Goal: Task Accomplishment & Management: Complete application form

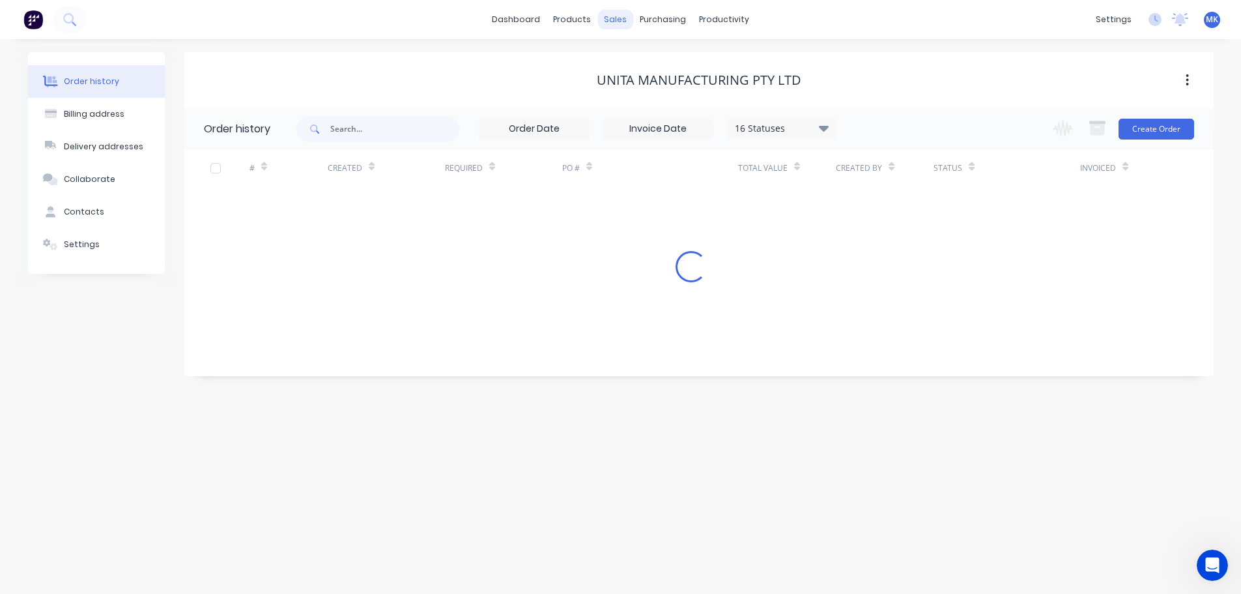
click at [620, 21] on div "sales" at bounding box center [616, 20] width 36 height 20
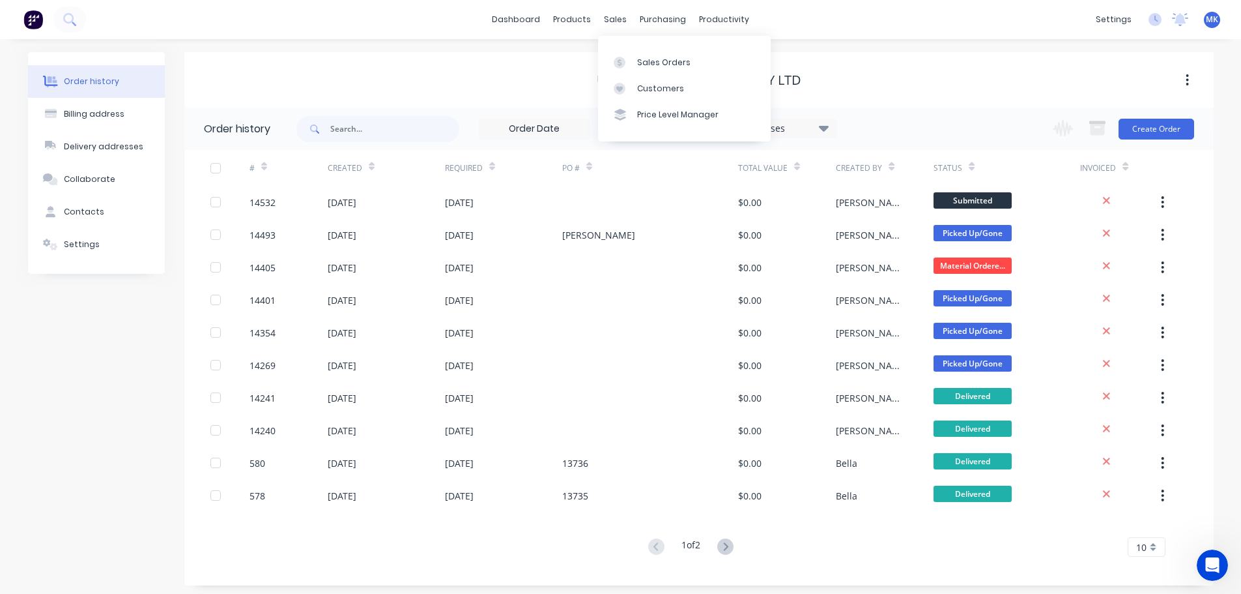
click at [628, 48] on div "Sales Orders Customers Price Level Manager" at bounding box center [684, 88] width 173 height 105
click at [631, 49] on link "Sales Orders" at bounding box center [684, 62] width 173 height 26
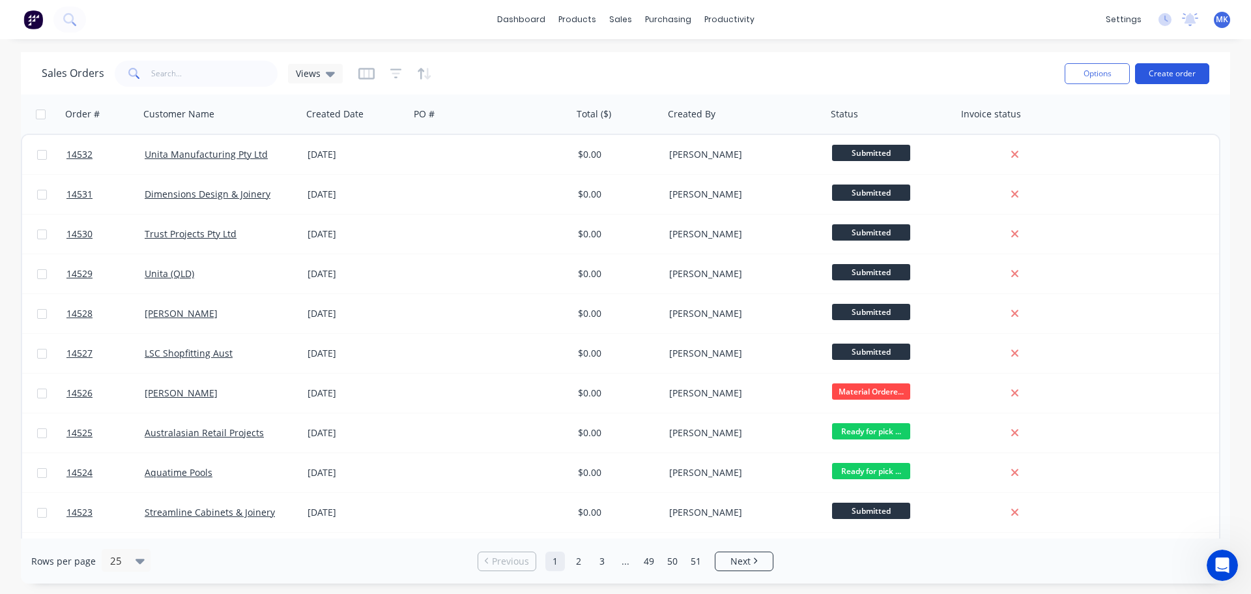
click at [1170, 78] on button "Create order" at bounding box center [1172, 73] width 74 height 21
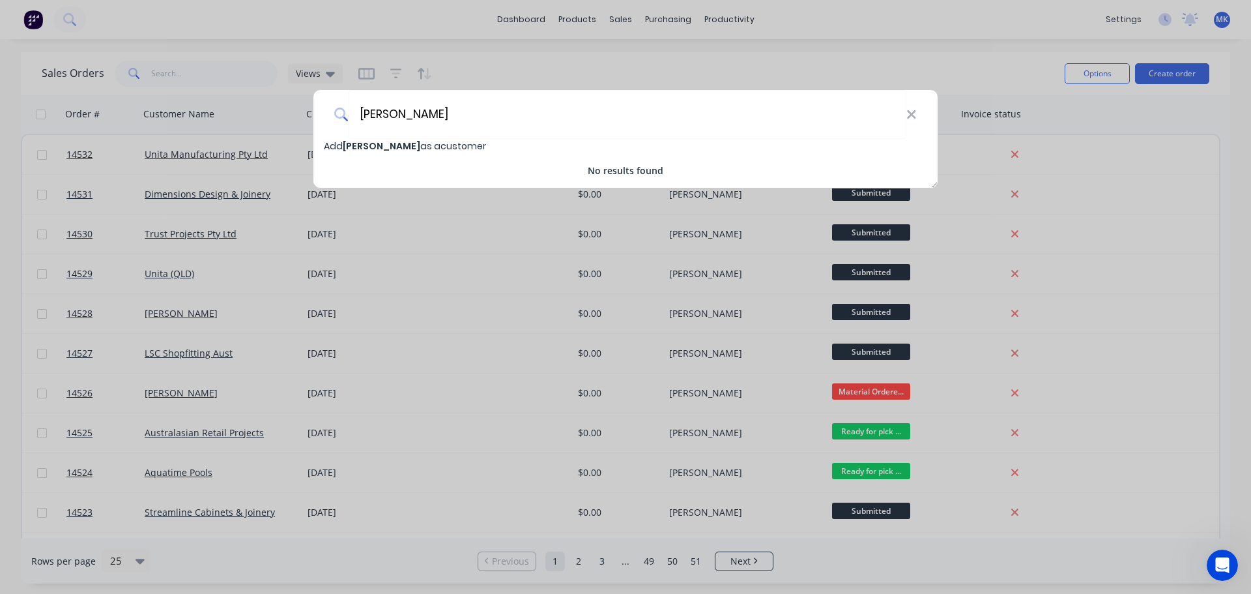
type input "[PERSON_NAME]"
click at [442, 144] on span "Add [PERSON_NAME] as a customer" at bounding box center [405, 145] width 162 height 13
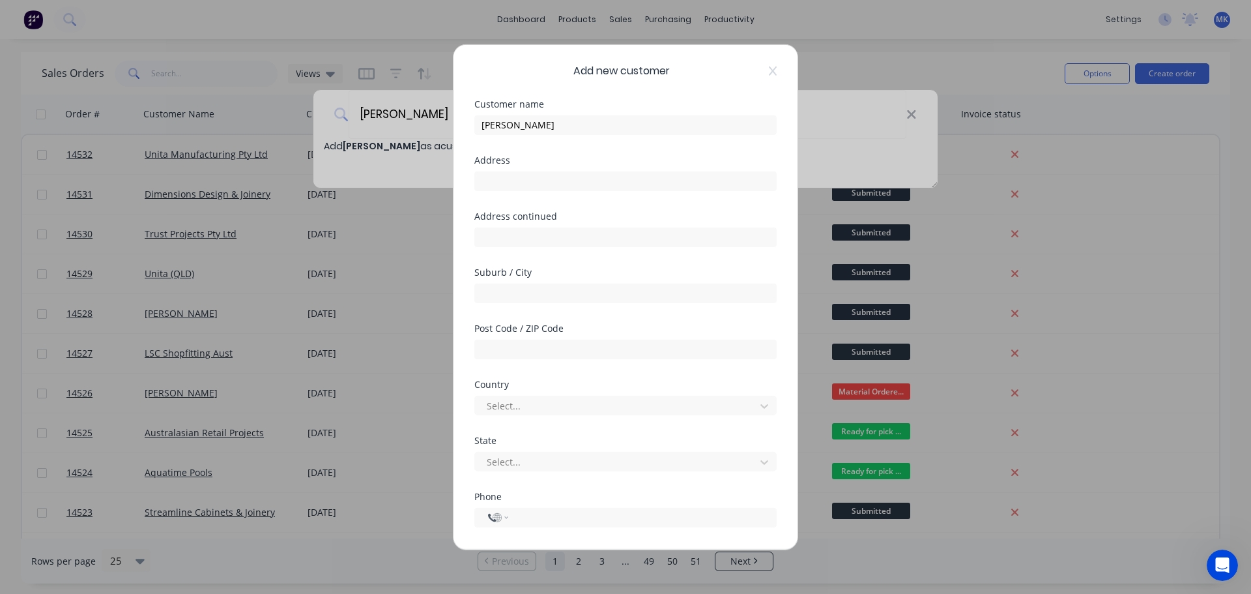
select select "AU"
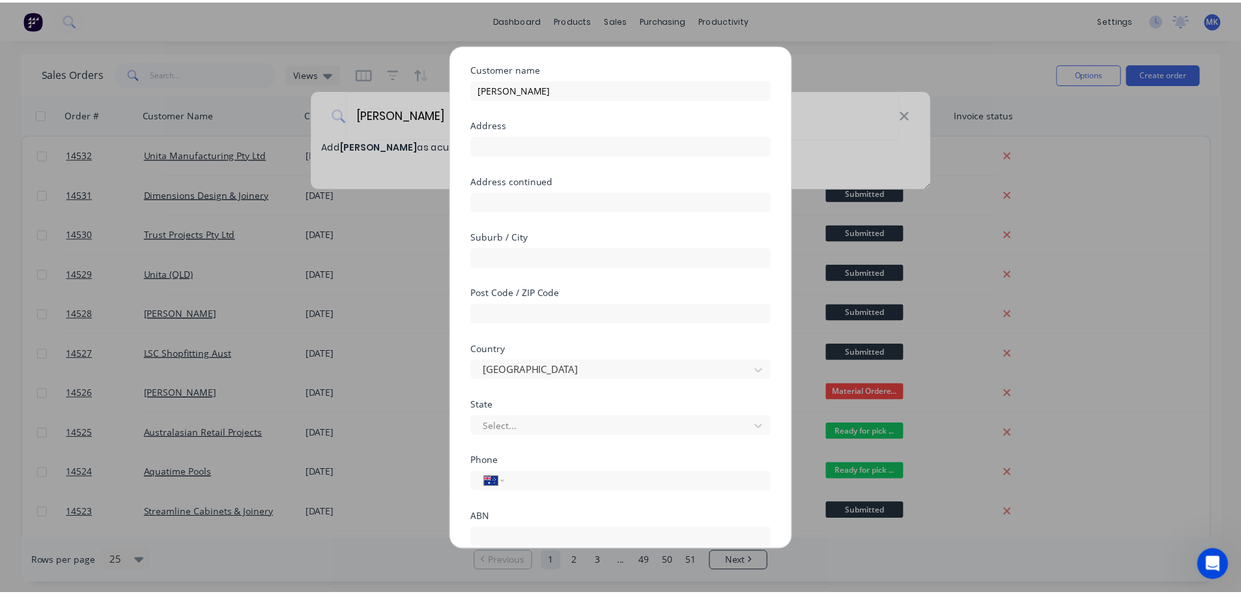
scroll to position [115, 0]
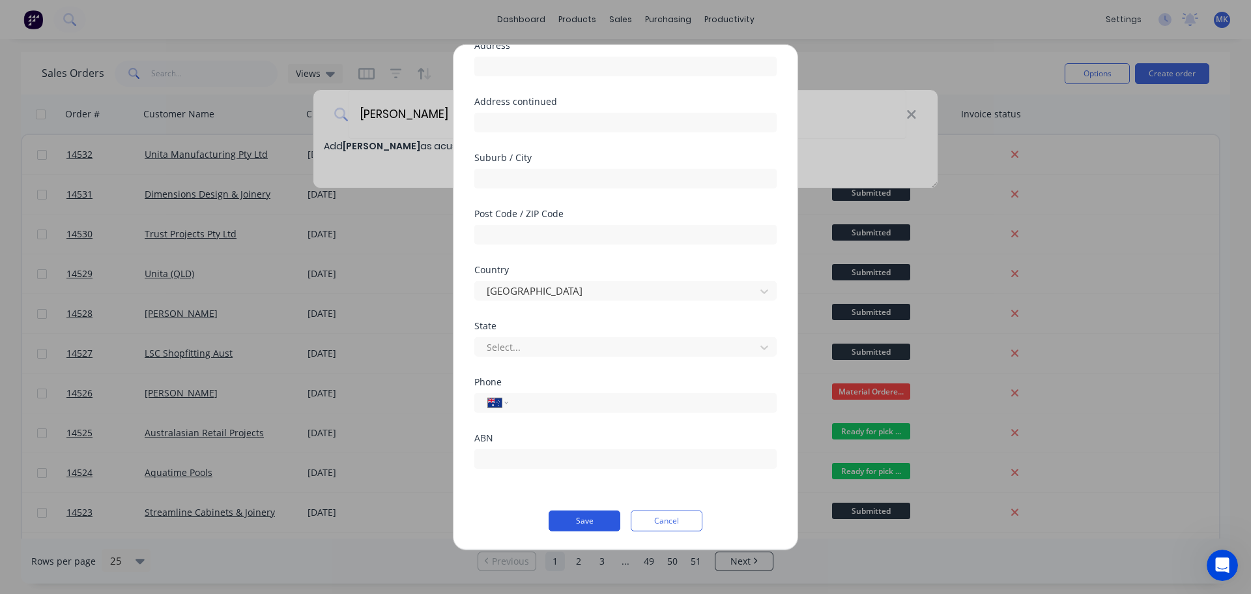
click at [587, 523] on button "Save" at bounding box center [585, 520] width 72 height 21
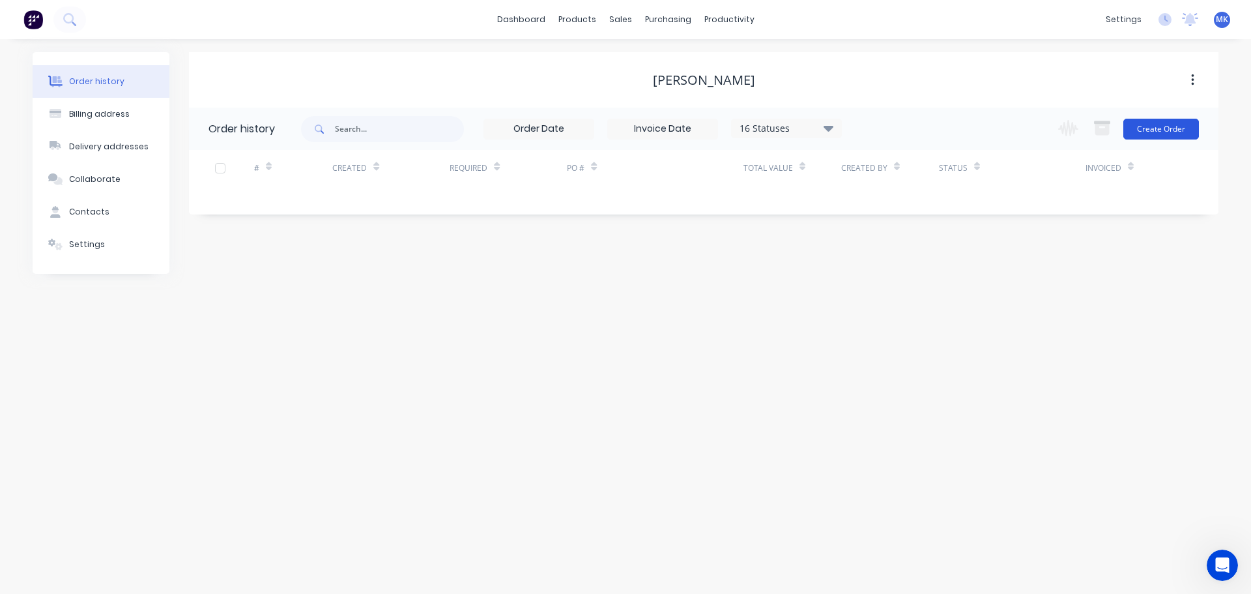
click at [1155, 121] on button "Create Order" at bounding box center [1162, 129] width 76 height 21
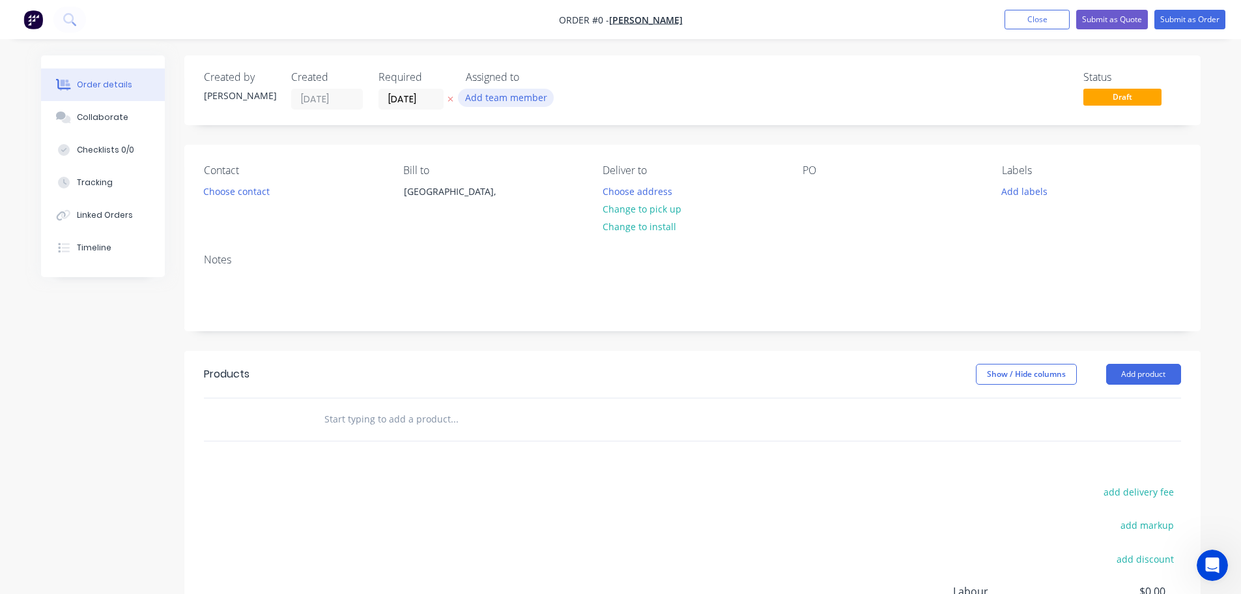
click at [495, 104] on button "Add team member" at bounding box center [506, 98] width 96 height 18
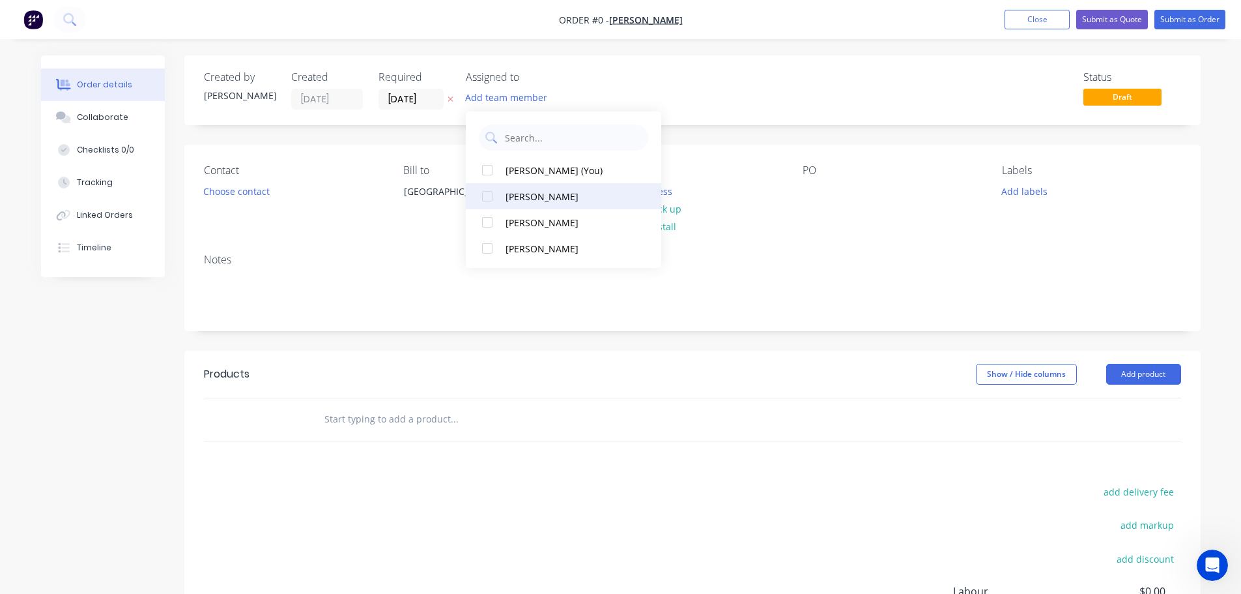
click at [551, 227] on div "[PERSON_NAME]" at bounding box center [571, 223] width 130 height 14
click at [270, 190] on div "Order details Collaborate Checklists 0/0 Tracking Linked Orders Timeline Order …" at bounding box center [621, 414] width 1186 height 718
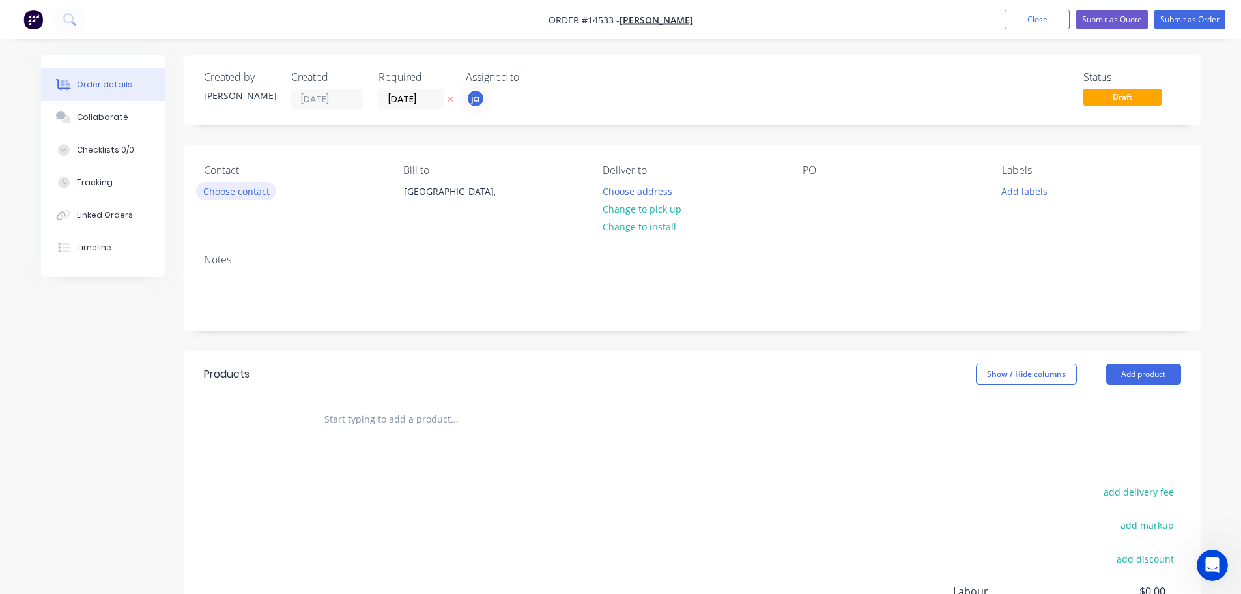
click at [233, 188] on button "Choose contact" at bounding box center [236, 191] width 80 height 18
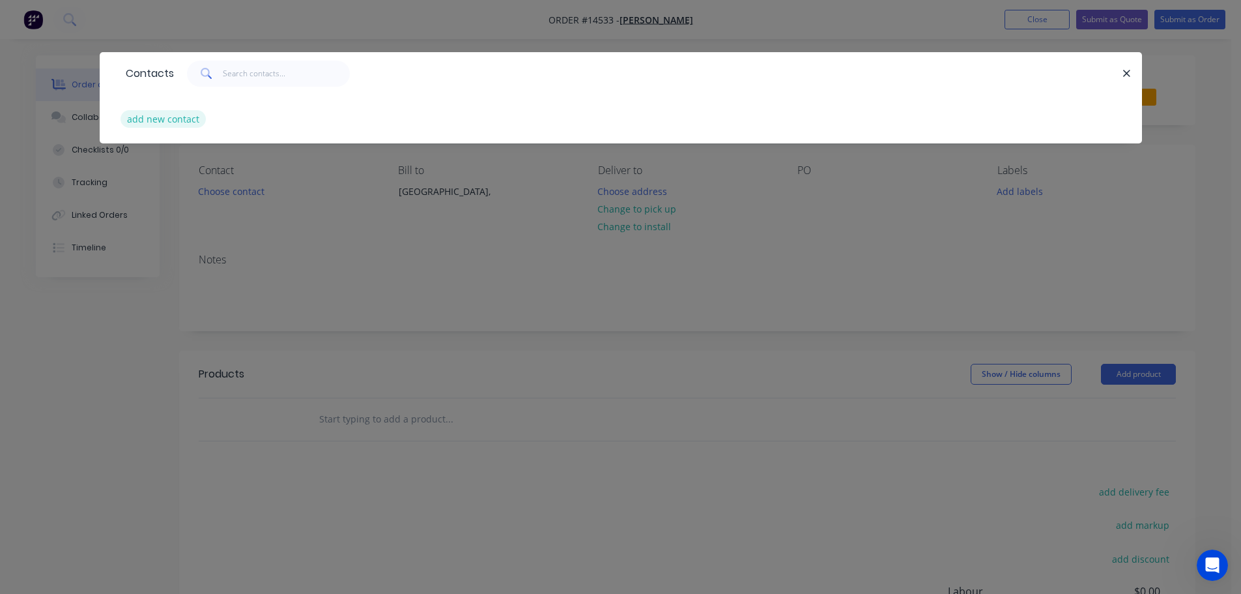
click at [184, 124] on button "add new contact" at bounding box center [164, 119] width 86 height 18
select select "AU"
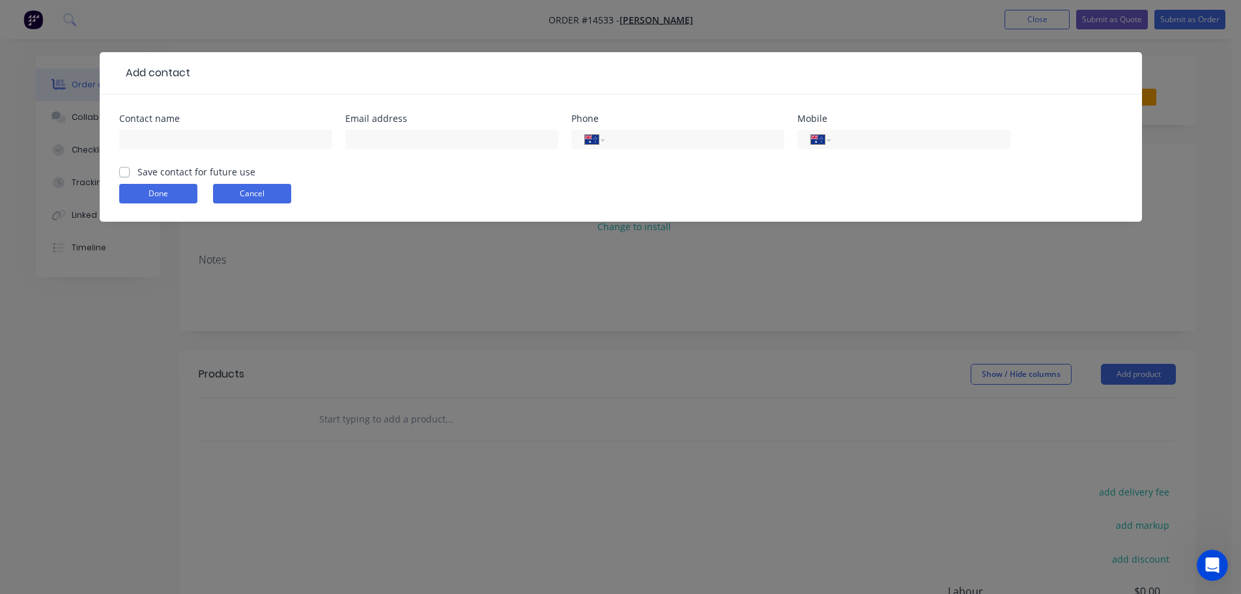
click at [257, 200] on button "Cancel" at bounding box center [252, 194] width 78 height 20
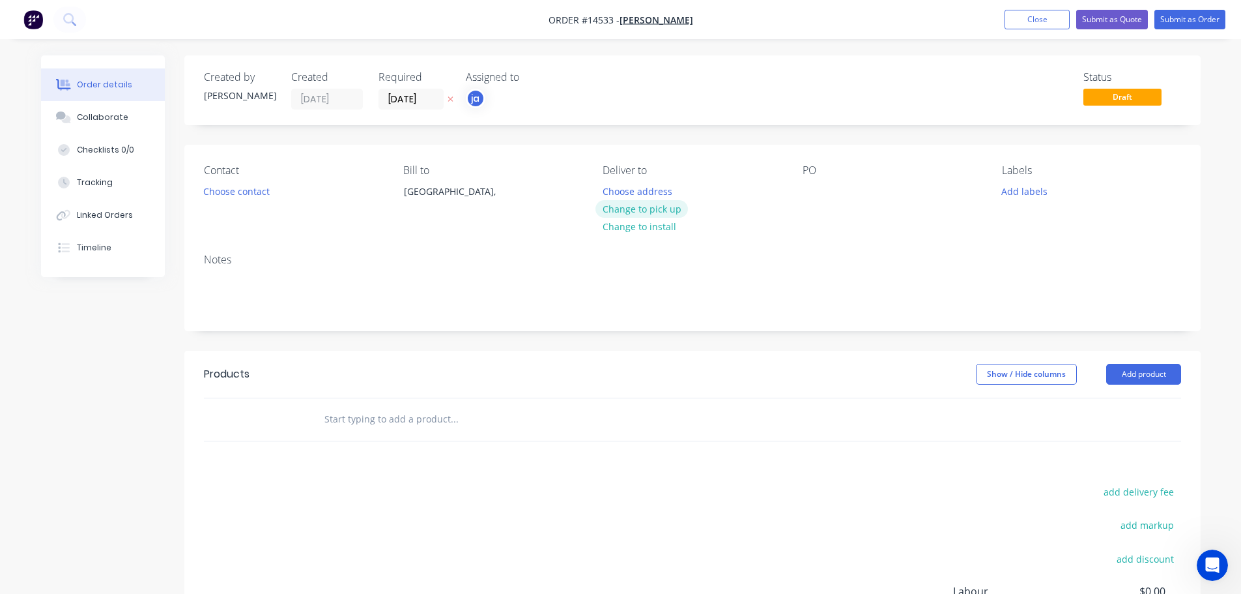
click at [630, 212] on button "Change to pick up" at bounding box center [642, 209] width 93 height 18
click at [1024, 194] on button "Add labels" at bounding box center [1025, 191] width 60 height 18
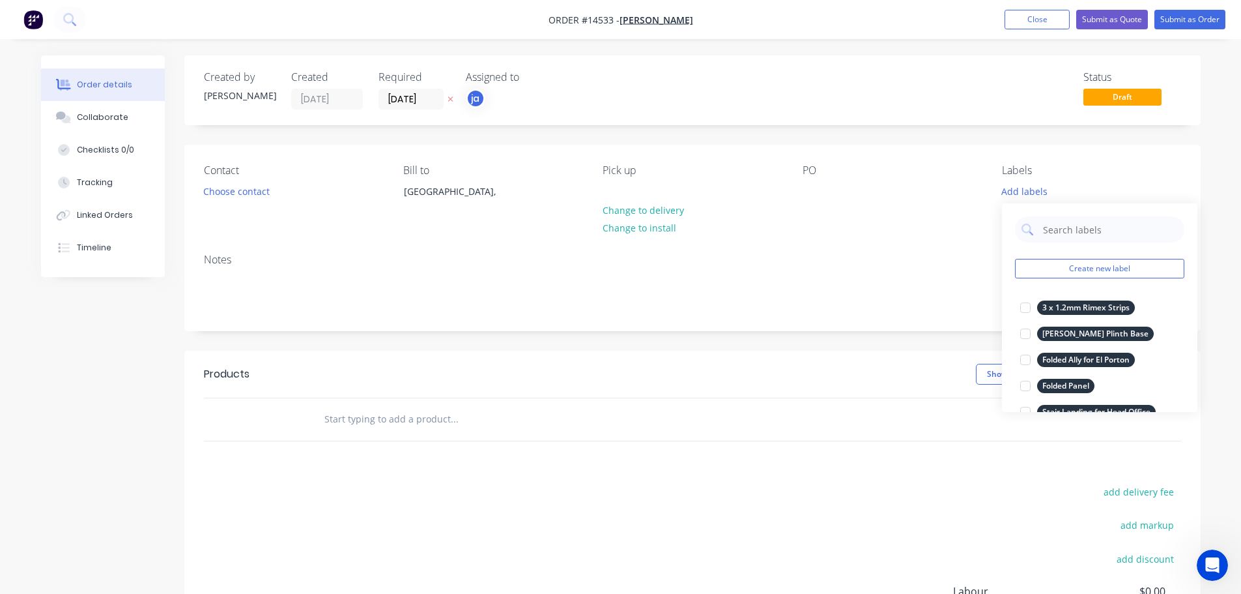
click at [1114, 258] on div "Create new label 3 x 1.2mm Rimex Strips edit [PERSON_NAME] Plinth Base edit Fol…" at bounding box center [1100, 307] width 196 height 209
click at [1112, 263] on button "Create new label" at bounding box center [1099, 269] width 169 height 20
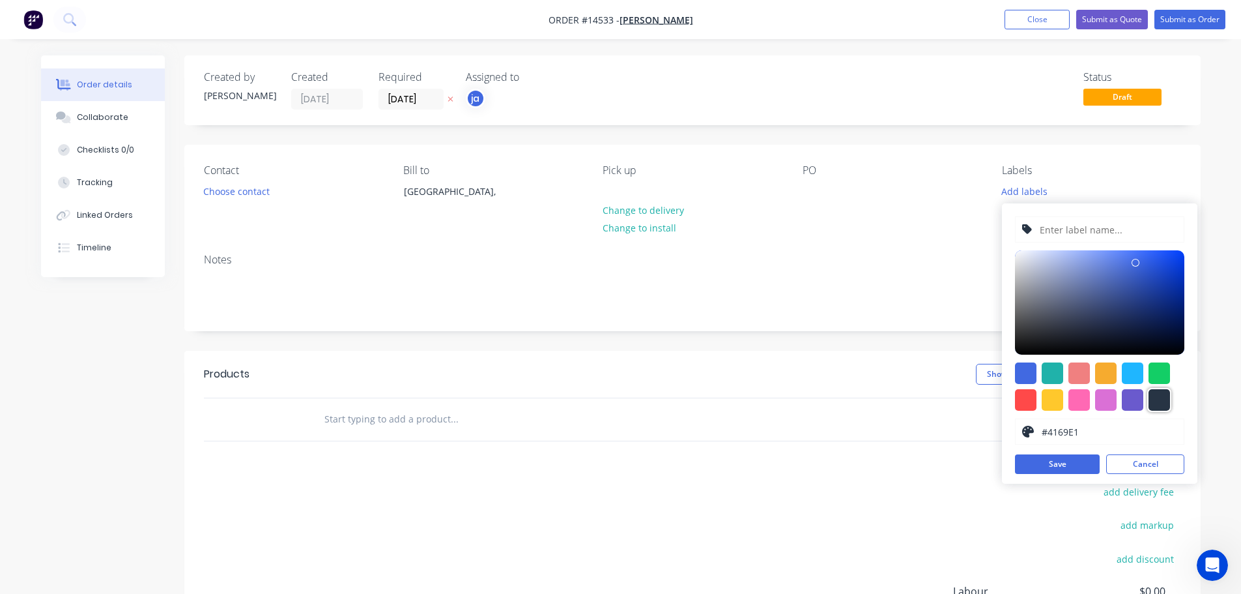
click at [1161, 392] on div at bounding box center [1160, 400] width 22 height 22
type input "#273444"
click at [1112, 238] on input "text" at bounding box center [1108, 229] width 139 height 25
paste input "Cut Down Alum Door"
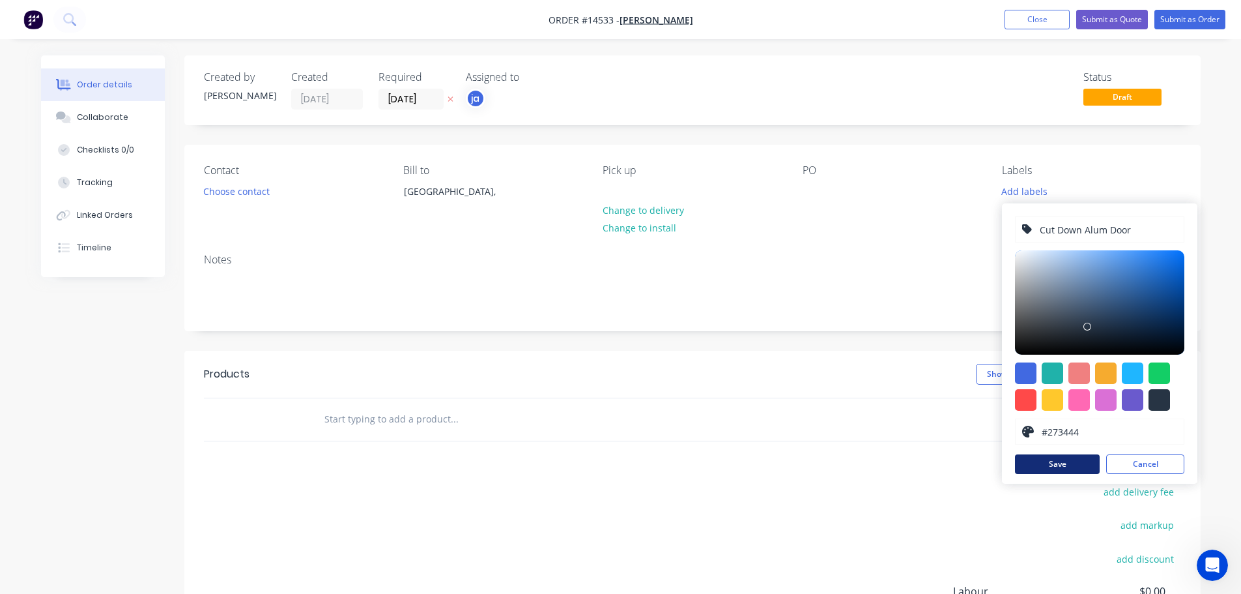
type input "Cut Down Alum Door"
click at [1062, 462] on button "Save" at bounding box center [1057, 464] width 85 height 20
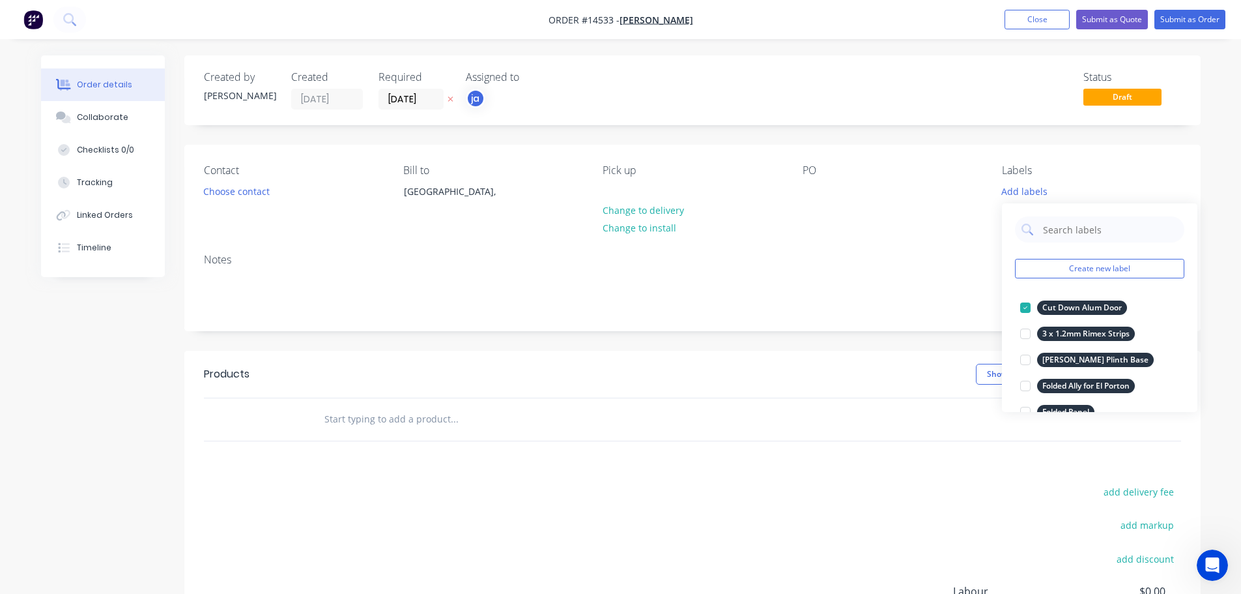
click at [345, 411] on input "text" at bounding box center [454, 419] width 261 height 26
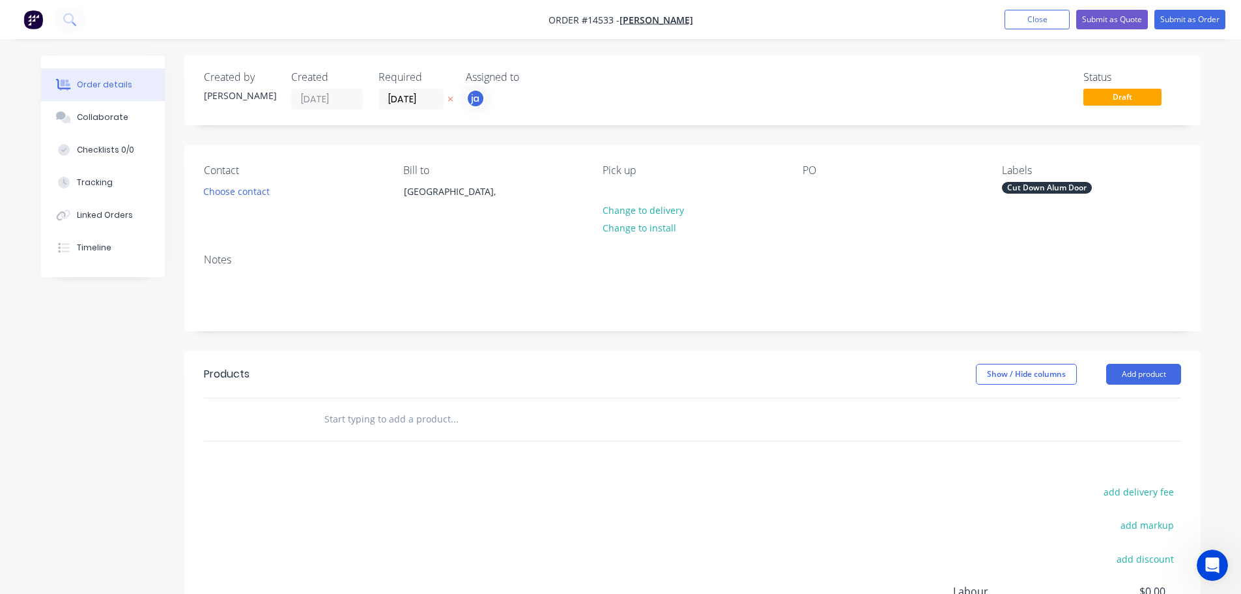
paste input "Cut Down Alum Door"
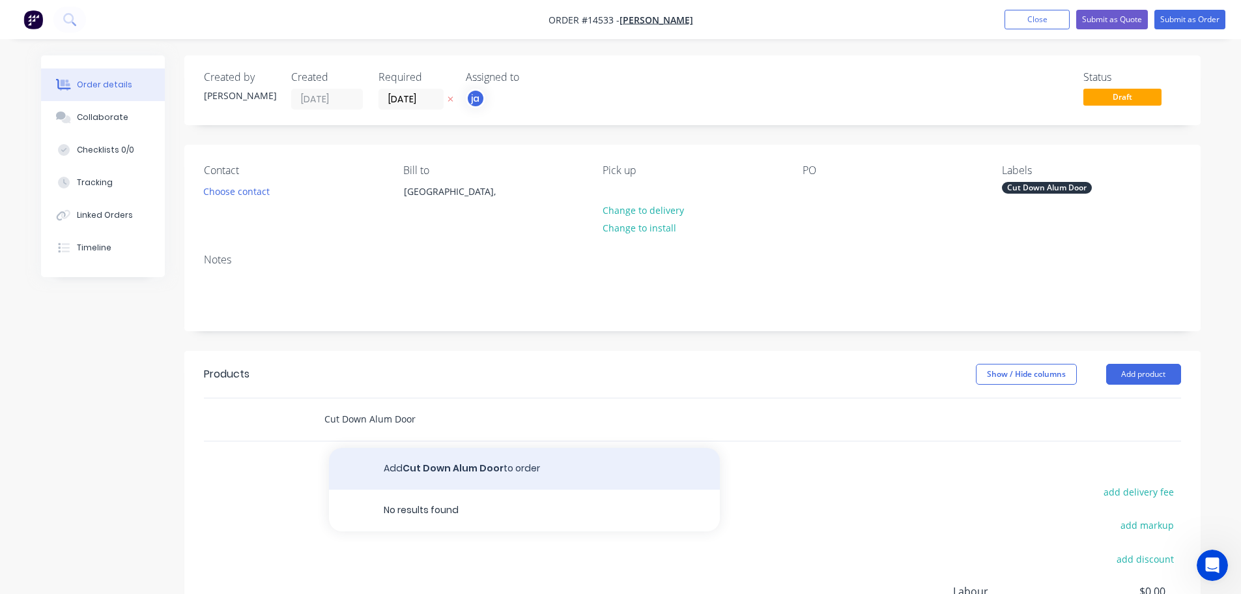
type input "Cut Down Alum Door"
click at [403, 467] on button "Add Cut Down Alum Door to order" at bounding box center [524, 469] width 391 height 42
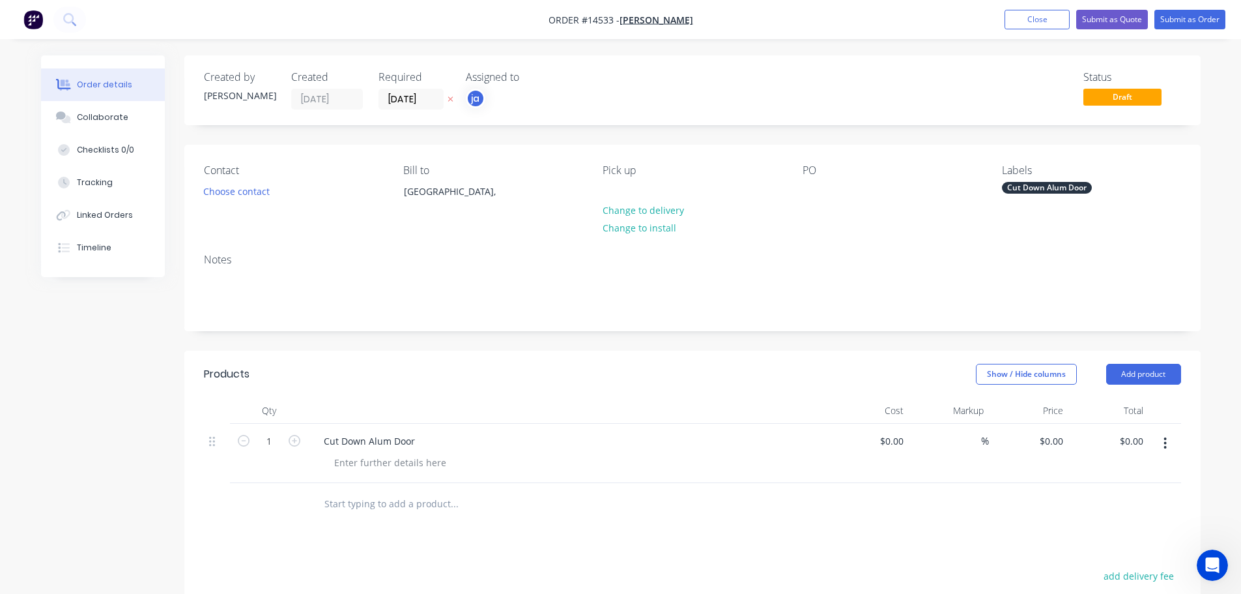
click at [1071, 185] on div "Cut Down Alum Door" at bounding box center [1047, 188] width 90 height 12
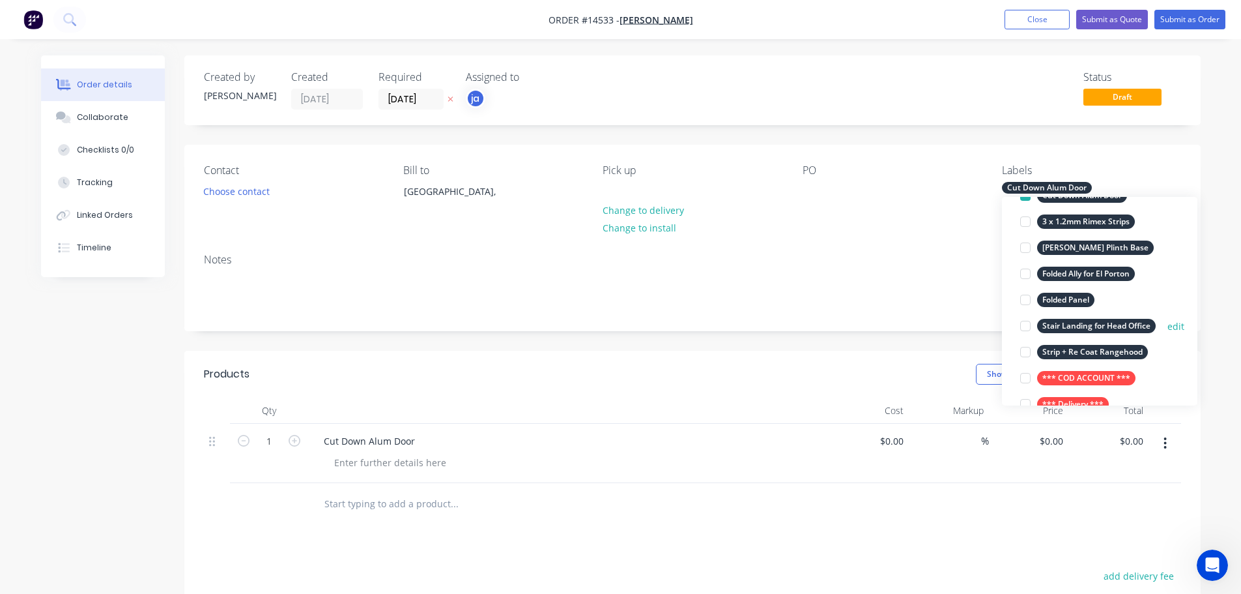
scroll to position [130, 0]
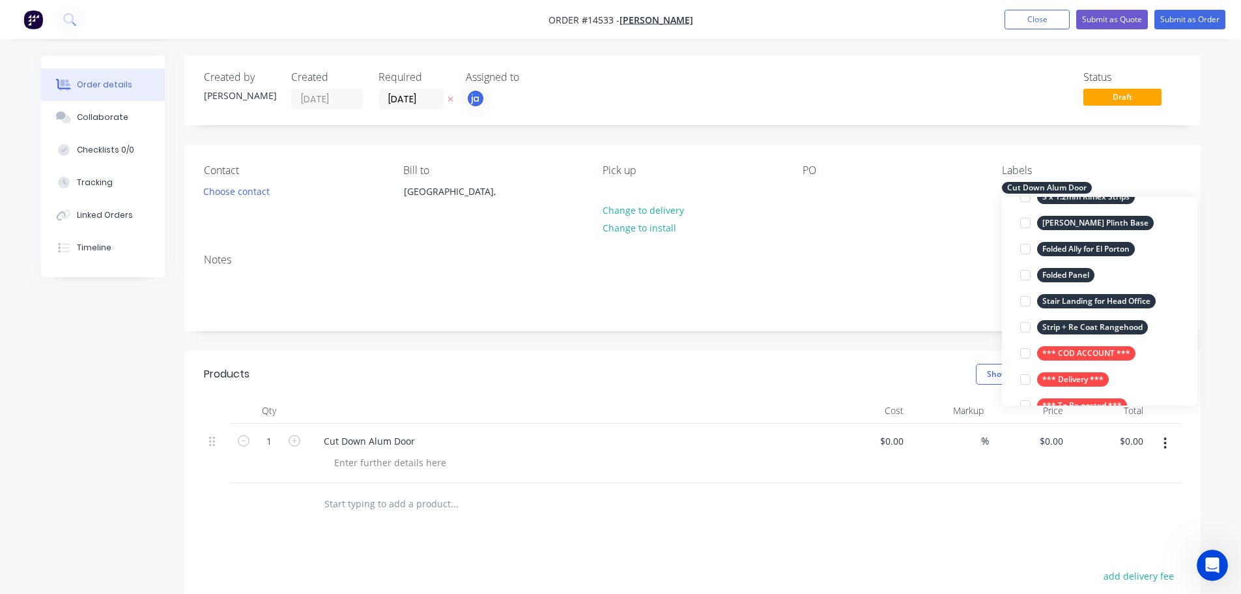
click at [1078, 349] on div "*** COD ACCOUNT ***" at bounding box center [1087, 353] width 98 height 14
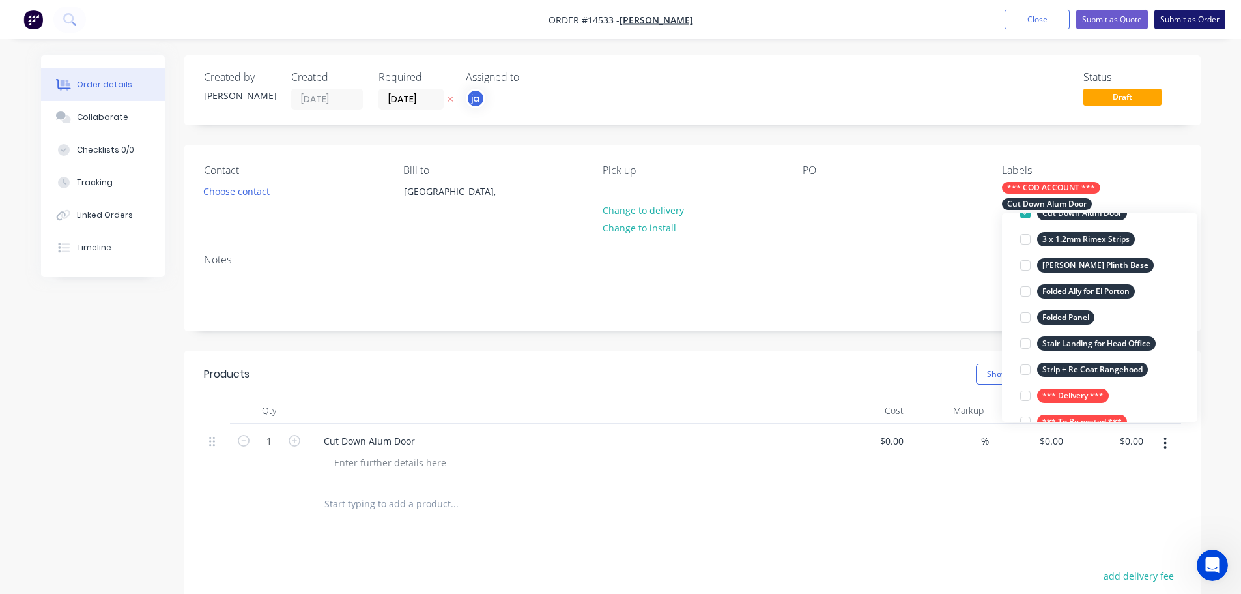
scroll to position [0, 0]
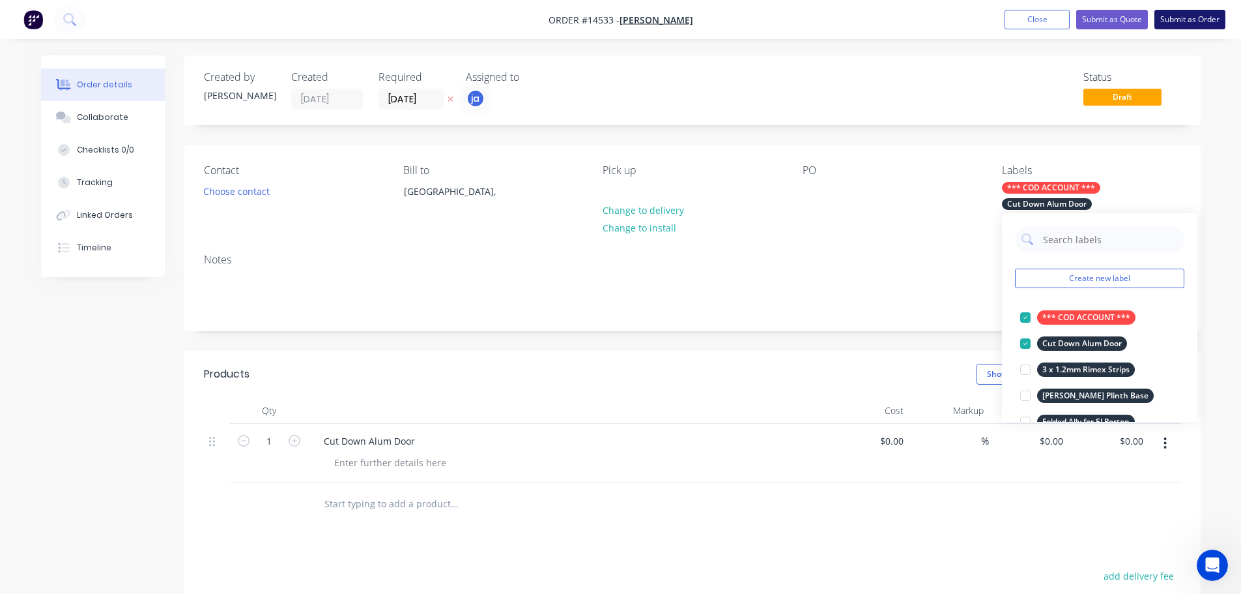
click at [1196, 24] on button "Submit as Order" at bounding box center [1190, 20] width 71 height 20
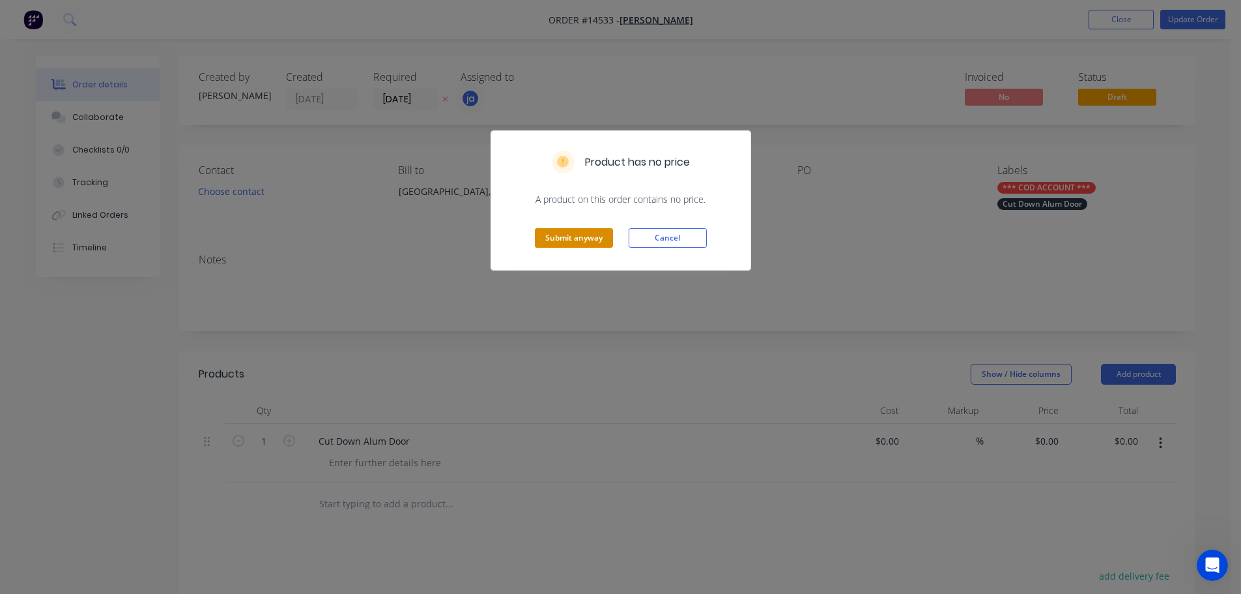
click at [605, 235] on button "Submit anyway" at bounding box center [574, 238] width 78 height 20
